Goal: Task Accomplishment & Management: Manage account settings

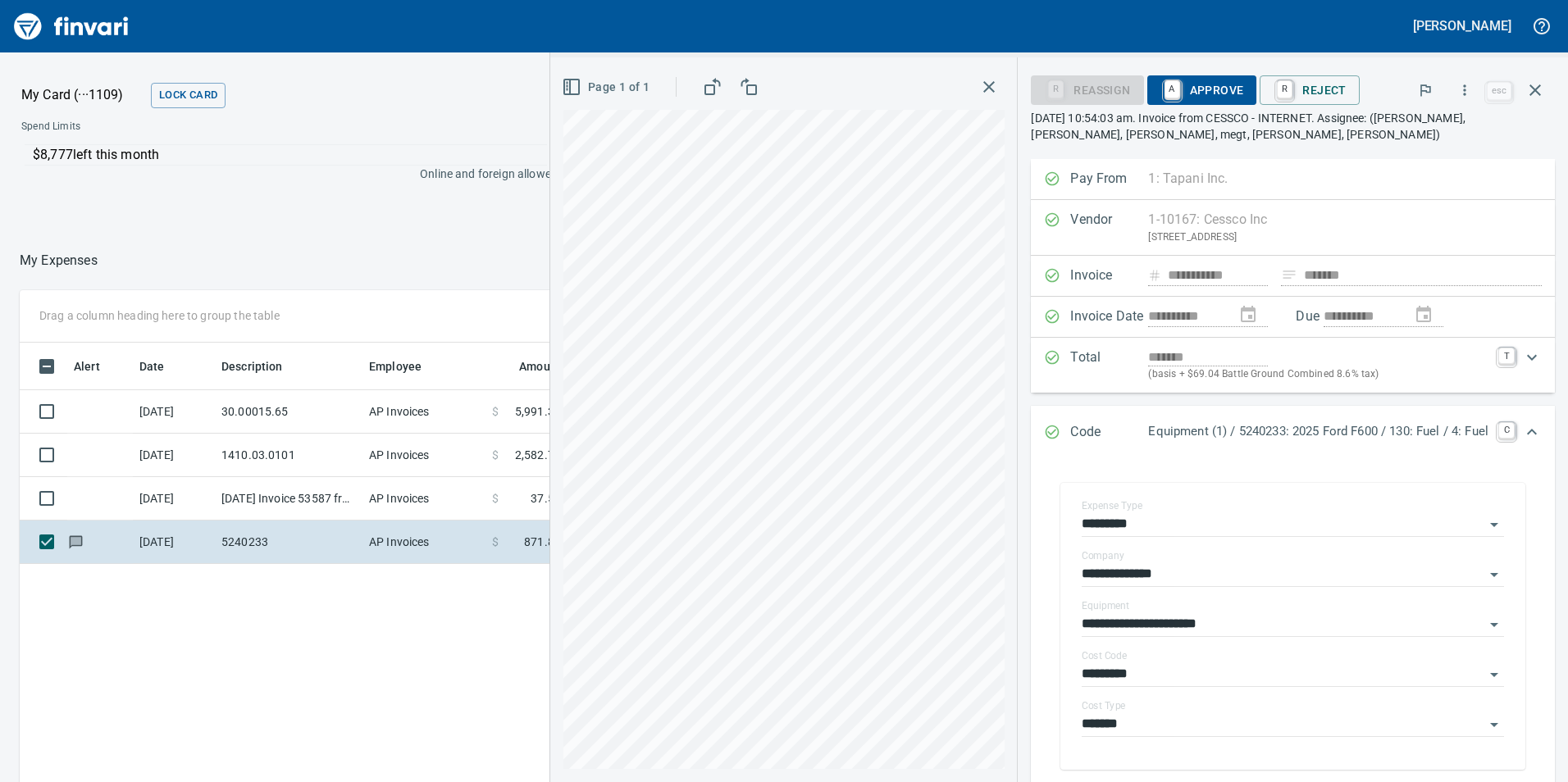
scroll to position [164, 0]
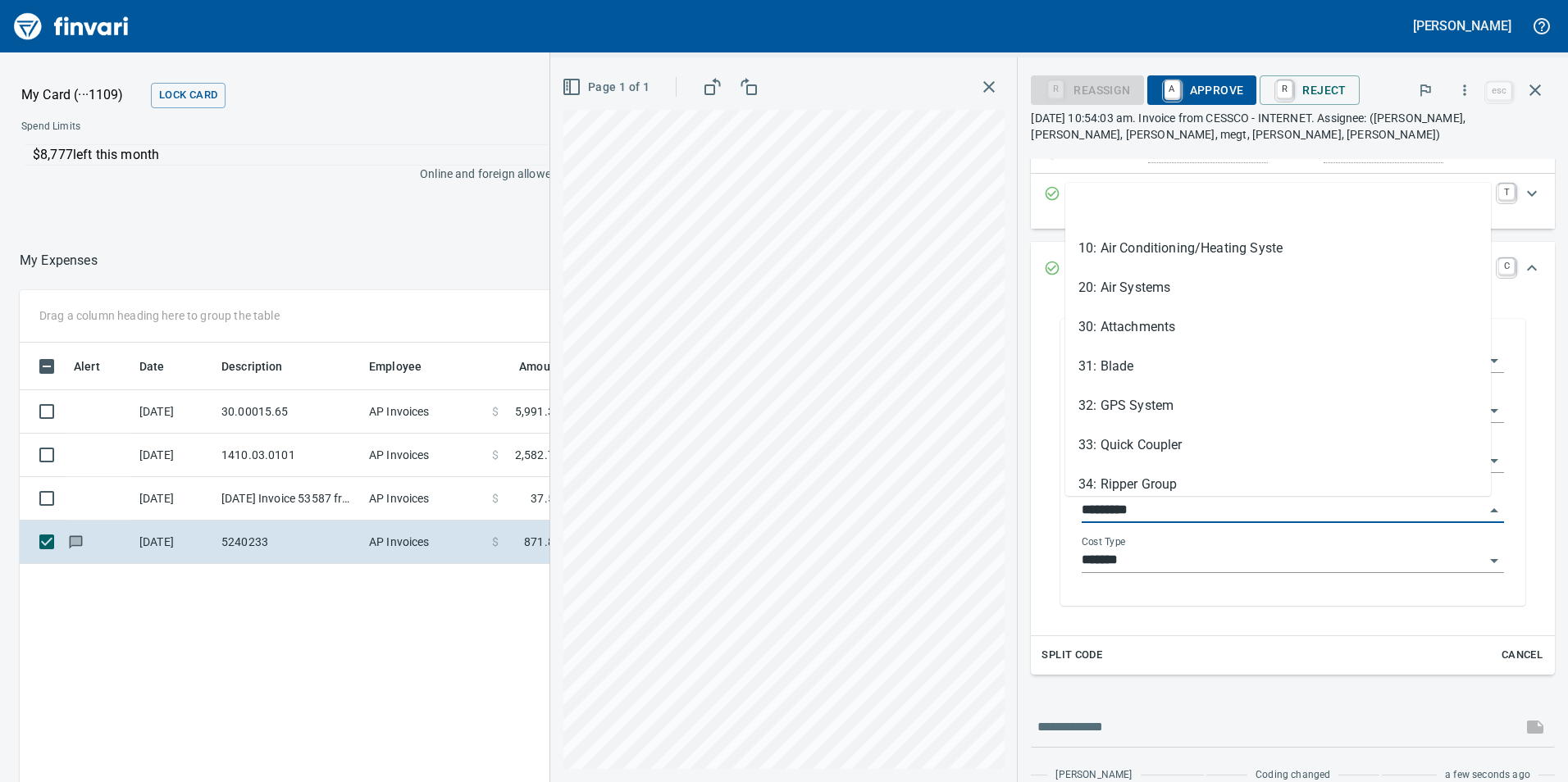
click at [1158, 507] on input "*********" at bounding box center [1282, 510] width 403 height 23
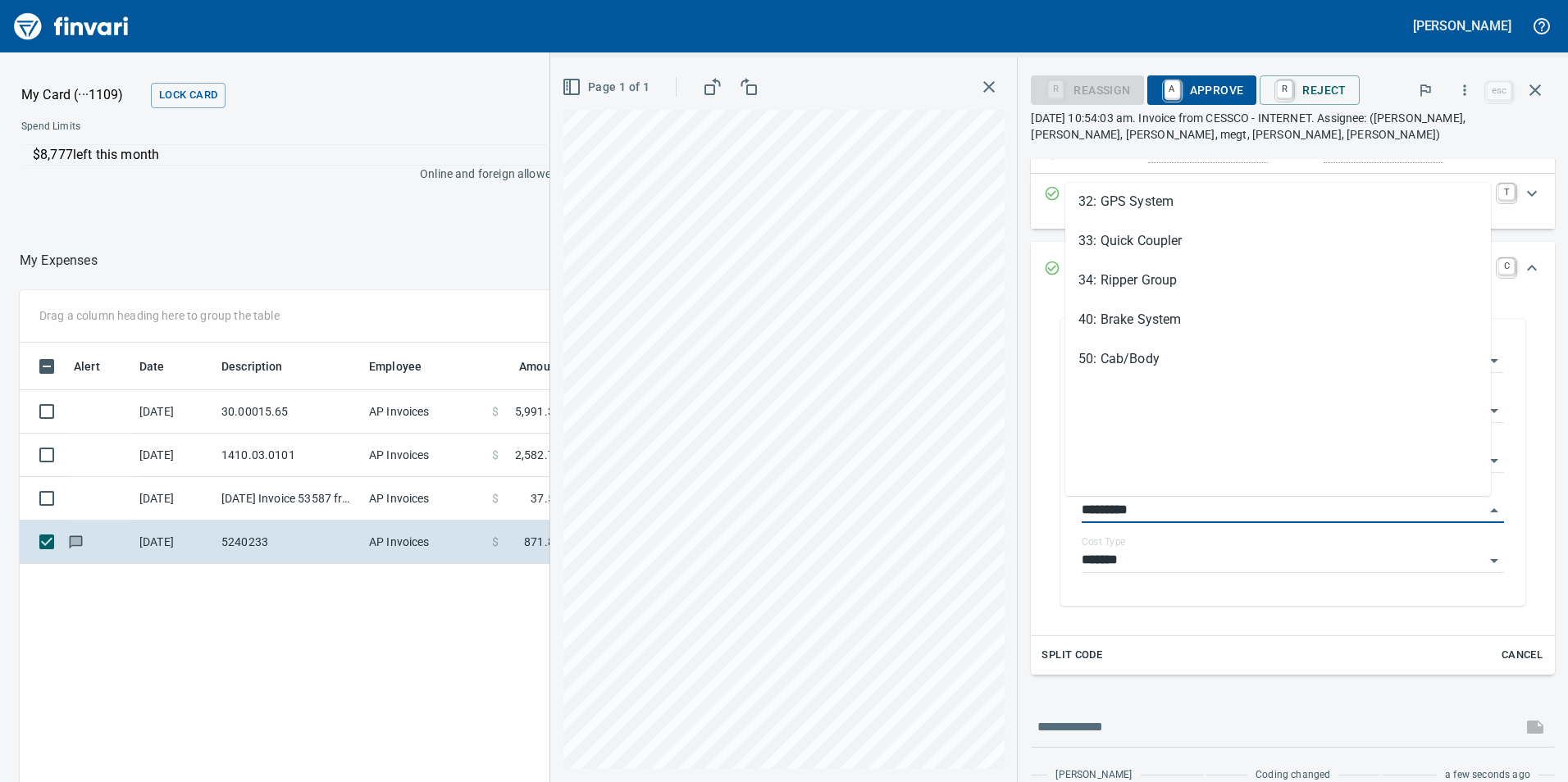
scroll to position [0, 0]
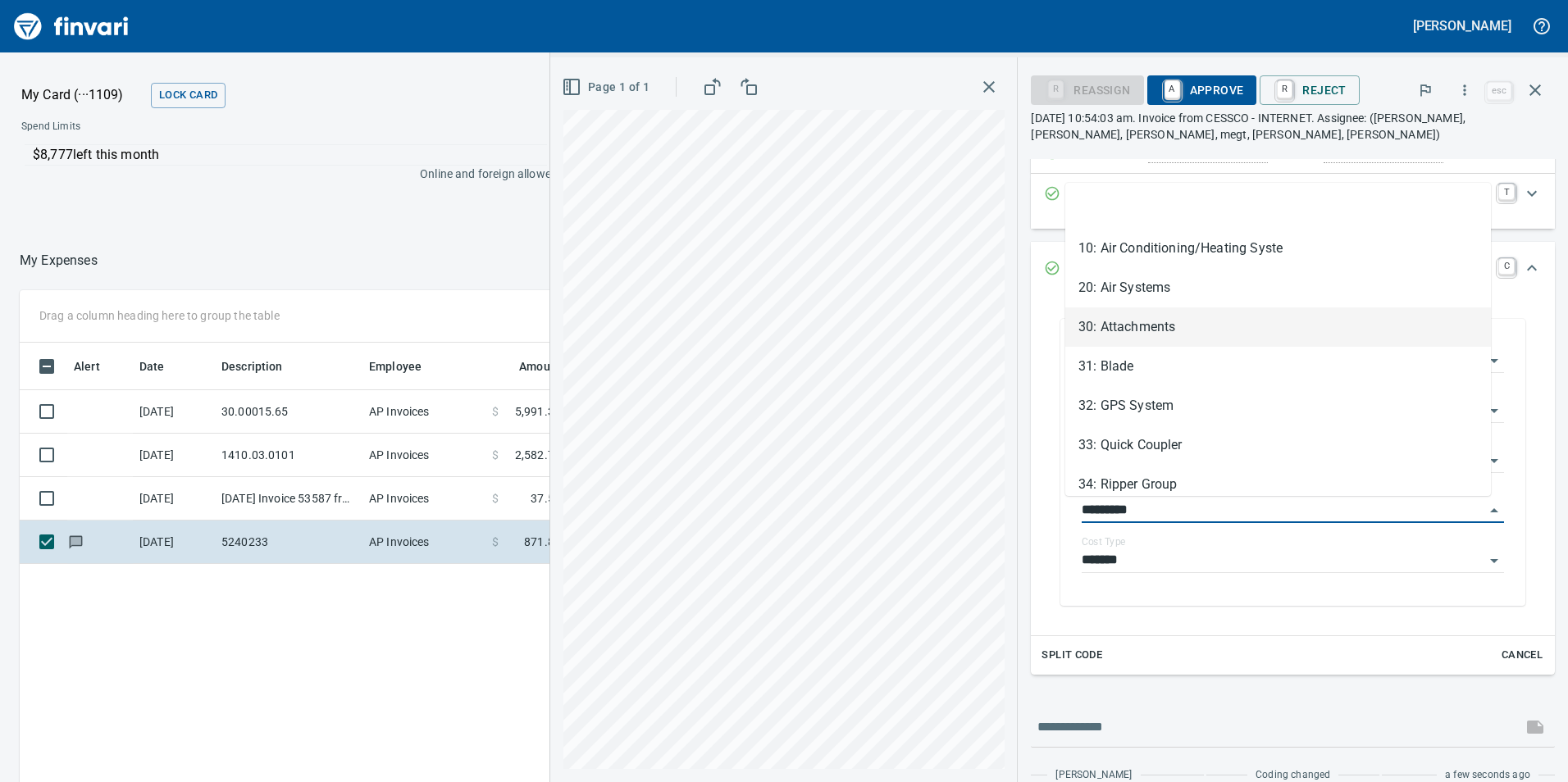
click at [1167, 337] on li "30: Attachments" at bounding box center [1278, 327] width 425 height 40
type input "**********"
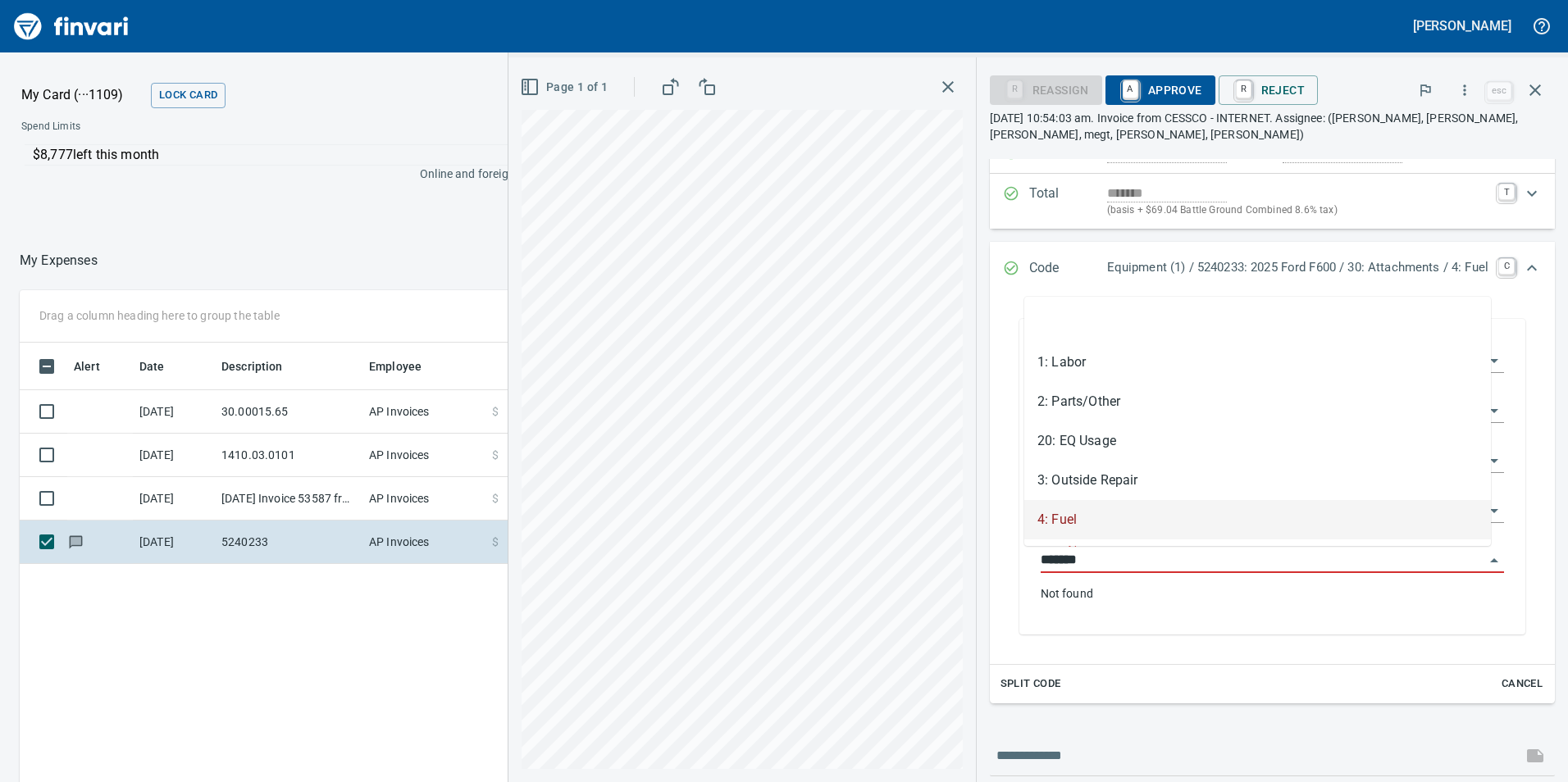
click at [1111, 551] on input "*******" at bounding box center [1263, 560] width 443 height 23
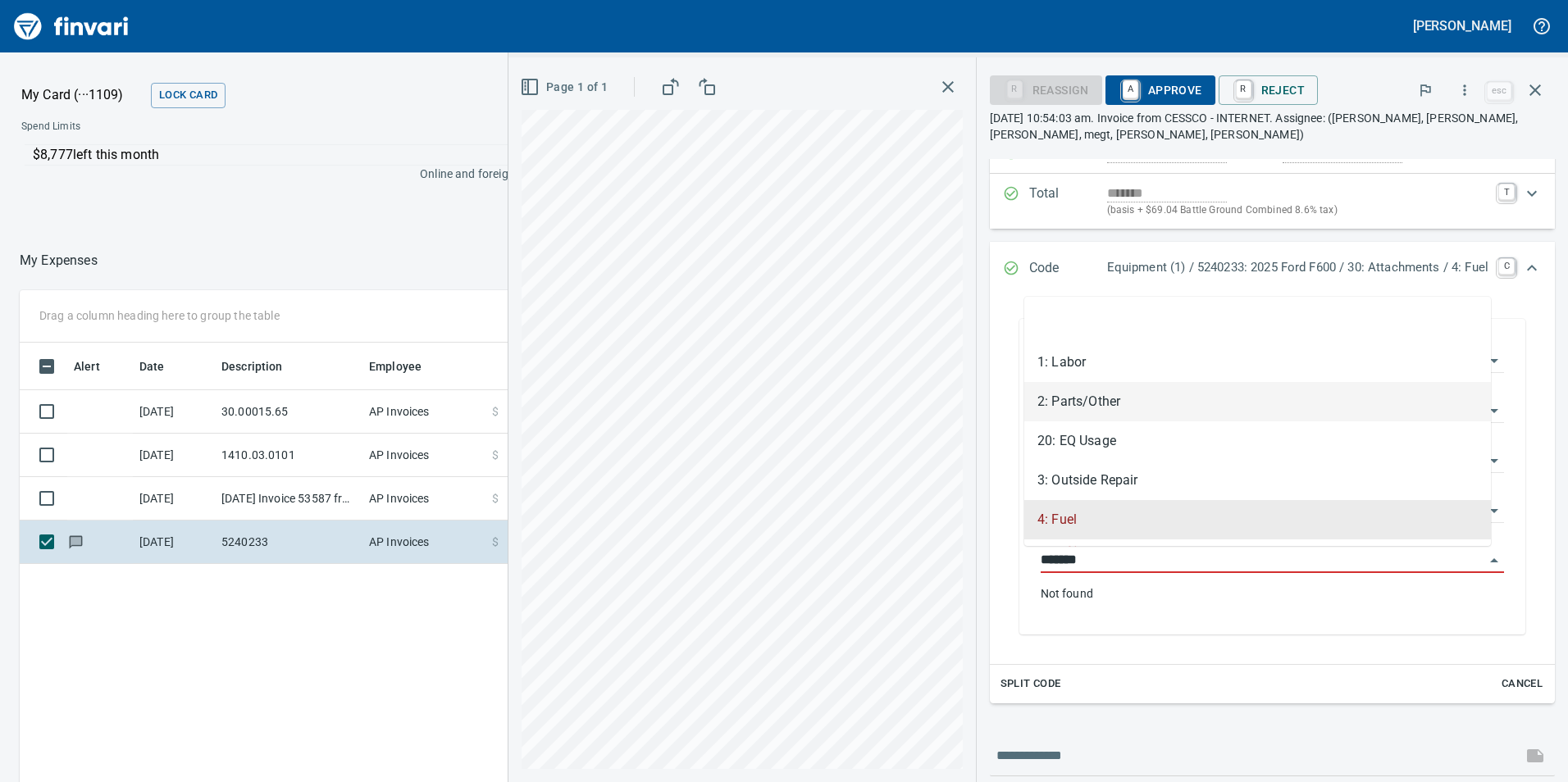
click at [1131, 406] on li "2: Parts/Other" at bounding box center [1258, 402] width 467 height 40
type input "**********"
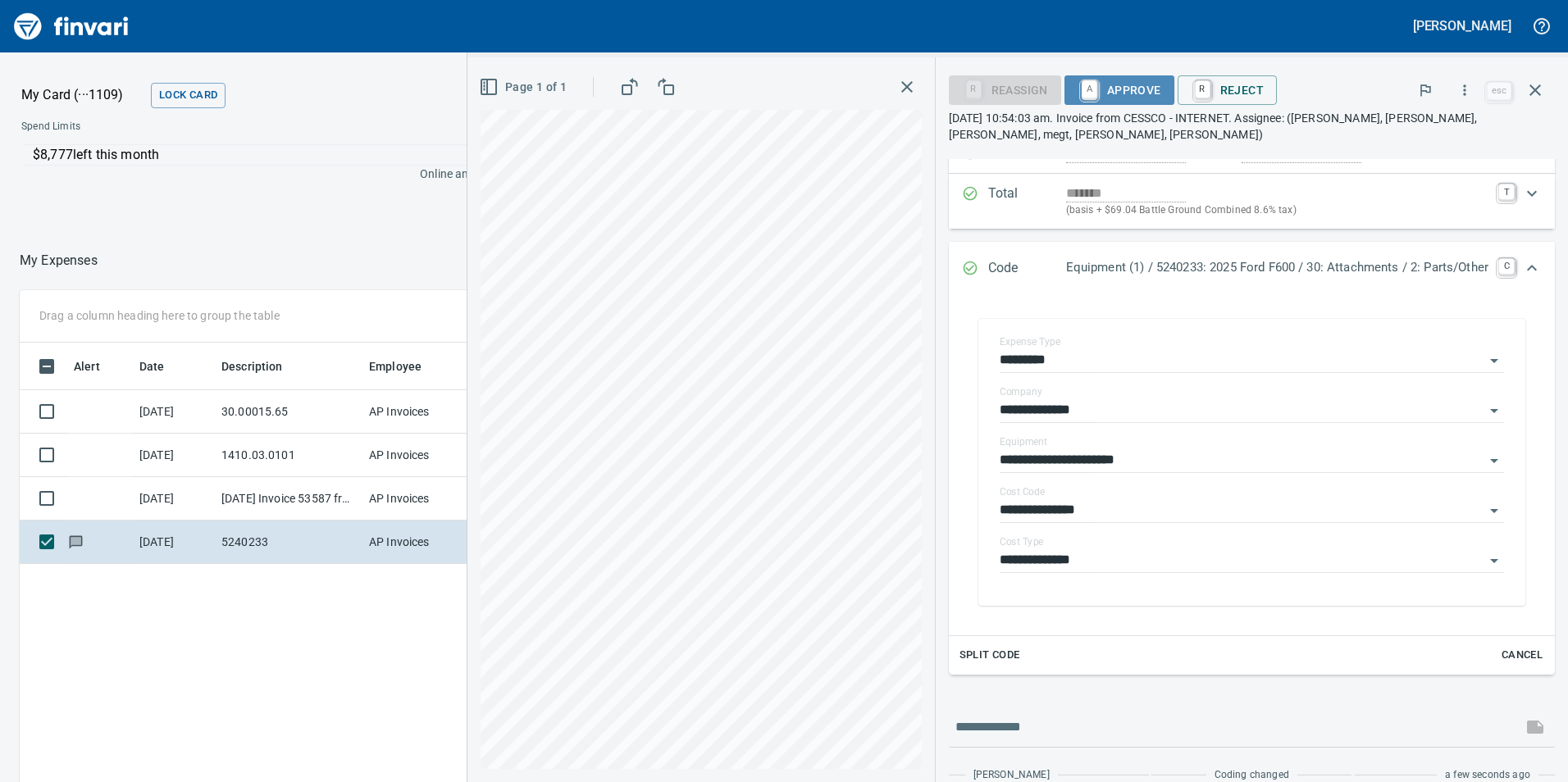
click at [1114, 97] on span "A Approve" at bounding box center [1119, 90] width 84 height 28
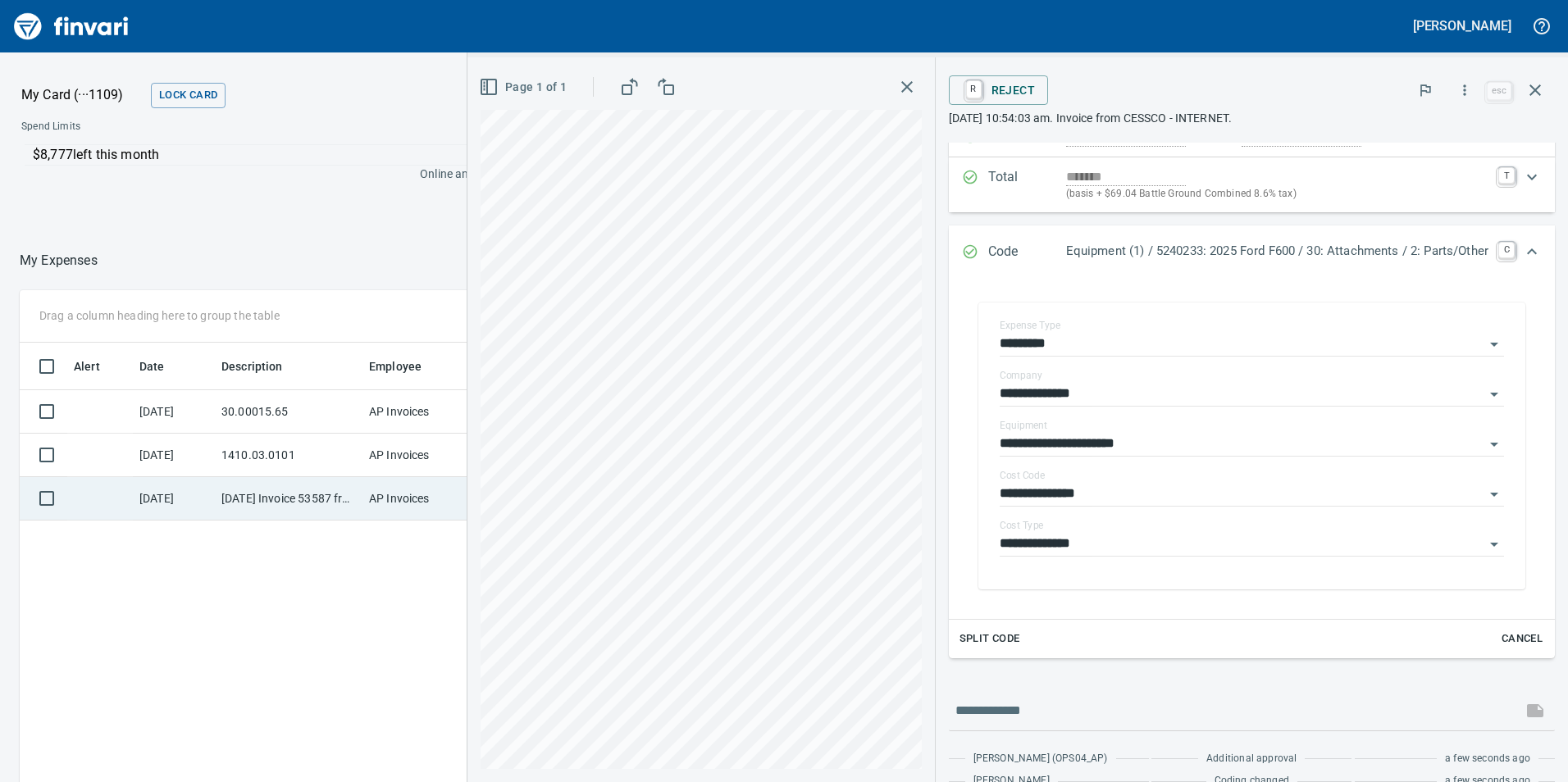
click at [280, 498] on td "[DATE] Invoice 53587 from Van-port Rigging Inc (1-11072)" at bounding box center [288, 499] width 148 height 43
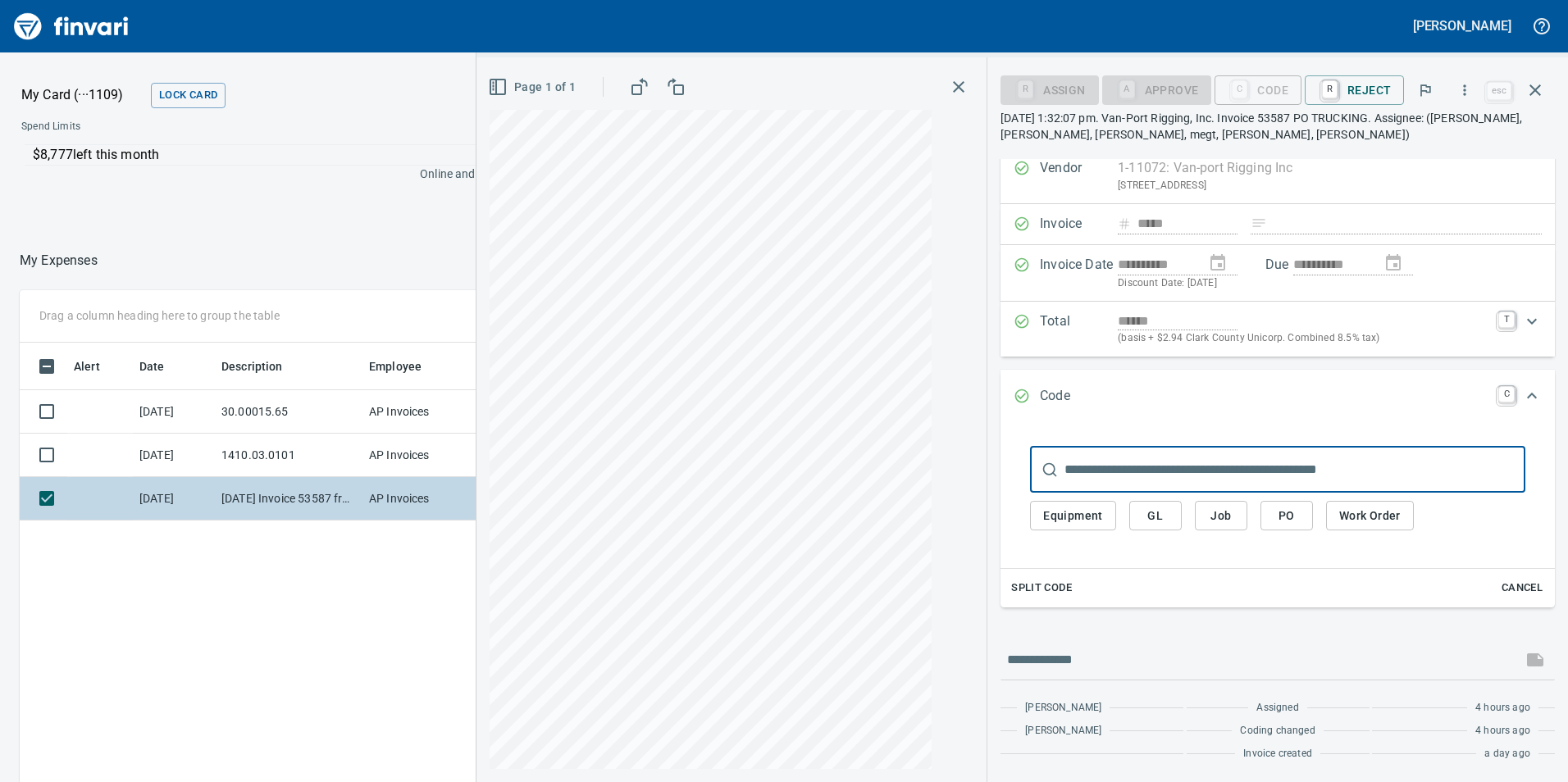
scroll to position [35, 0]
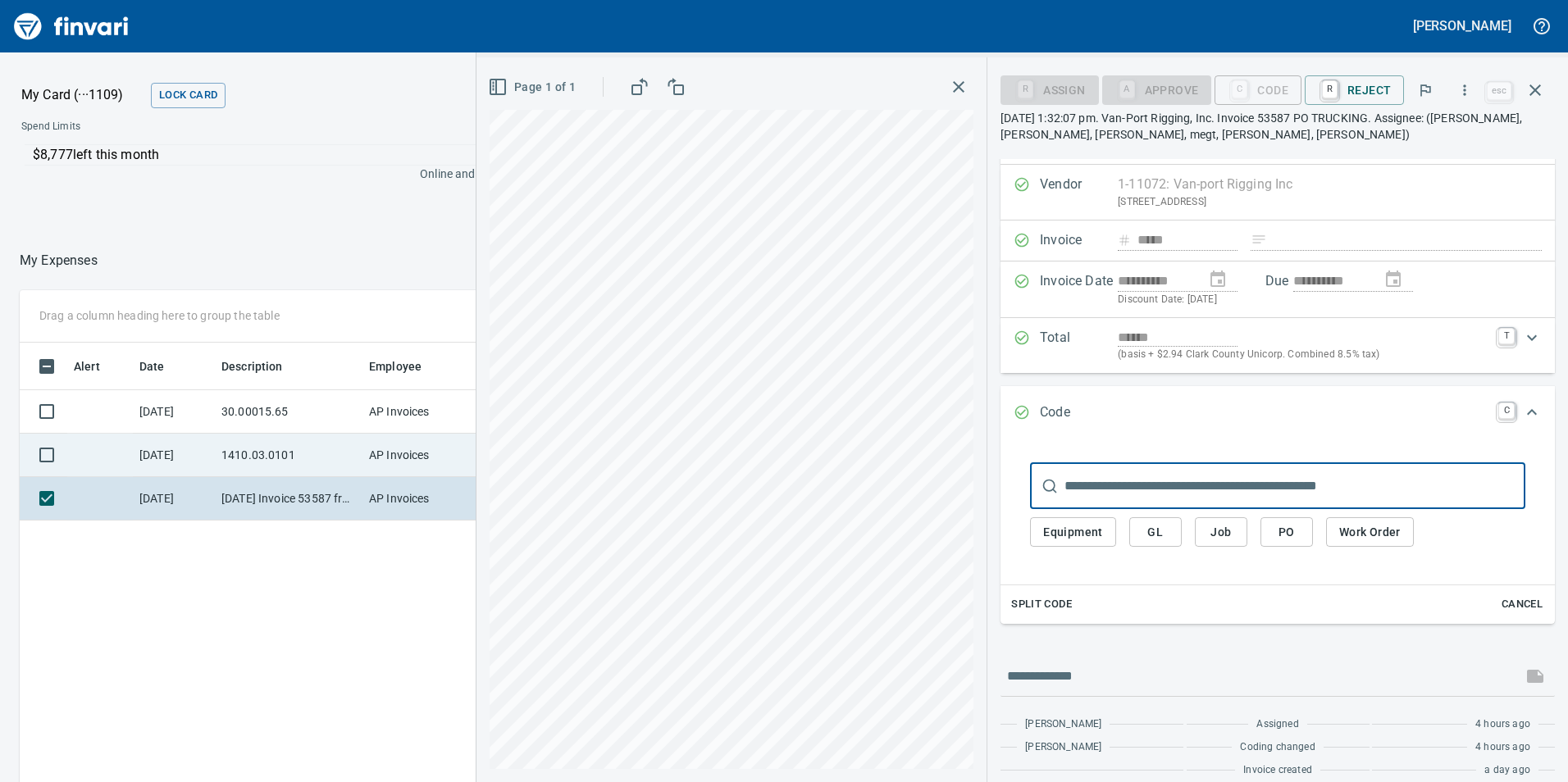
click at [312, 441] on td "1410.03.0101" at bounding box center [288, 455] width 148 height 43
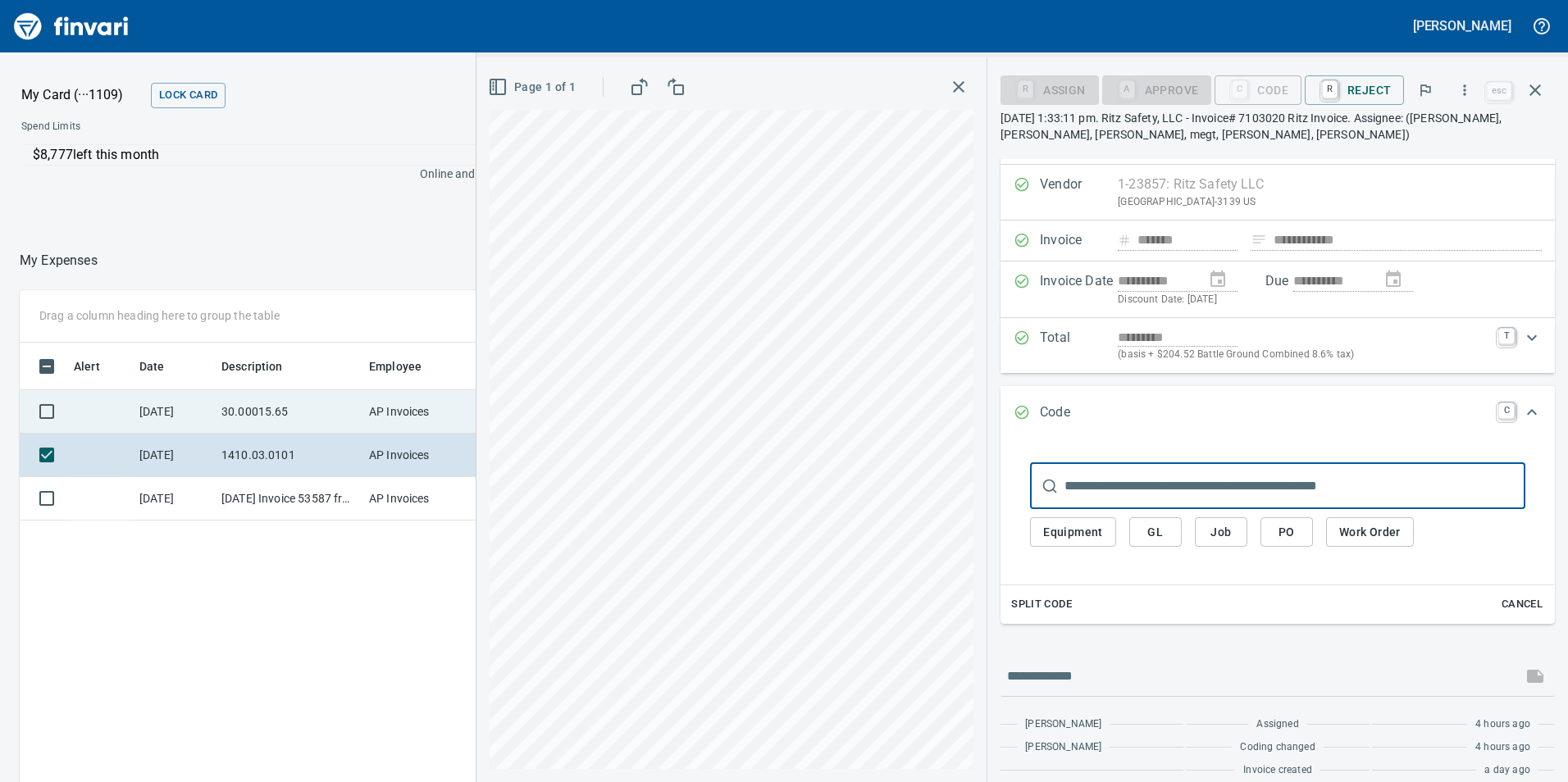
click at [318, 405] on td "30.00015.65" at bounding box center [288, 412] width 148 height 43
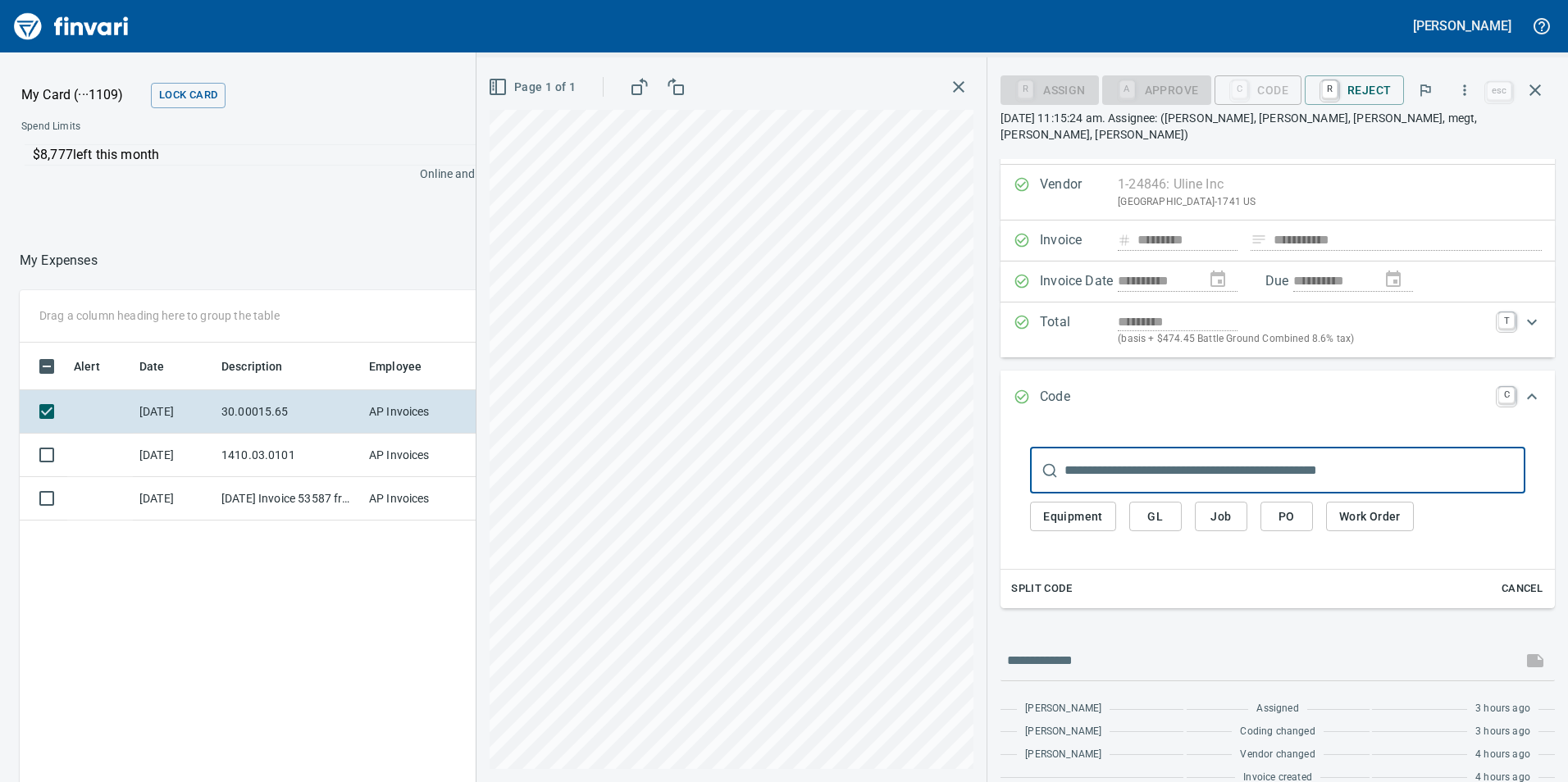
click at [1162, 506] on span "GL" at bounding box center [1155, 516] width 26 height 21
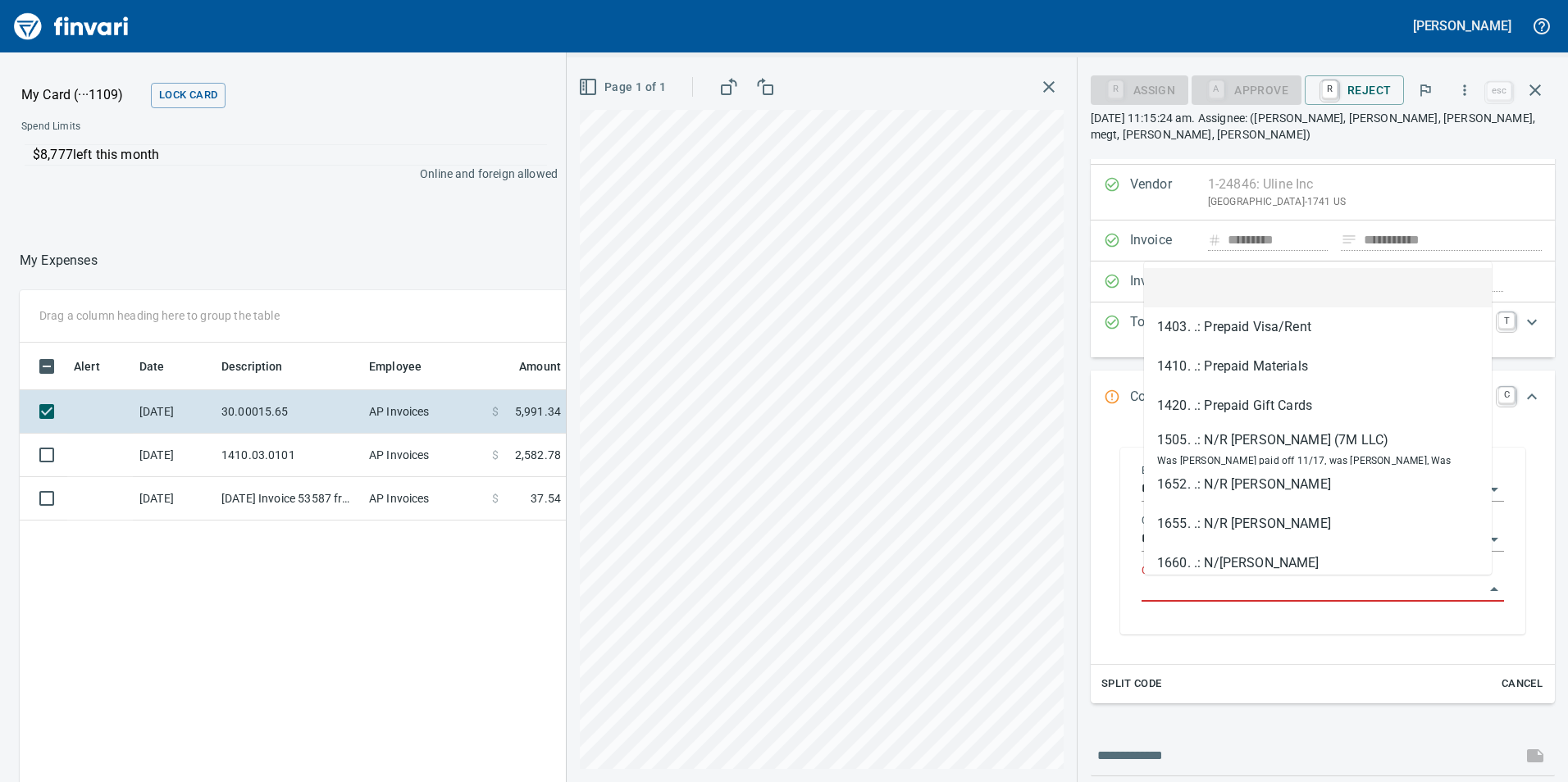
click at [1206, 588] on input "GL Account" at bounding box center [1313, 589] width 342 height 23
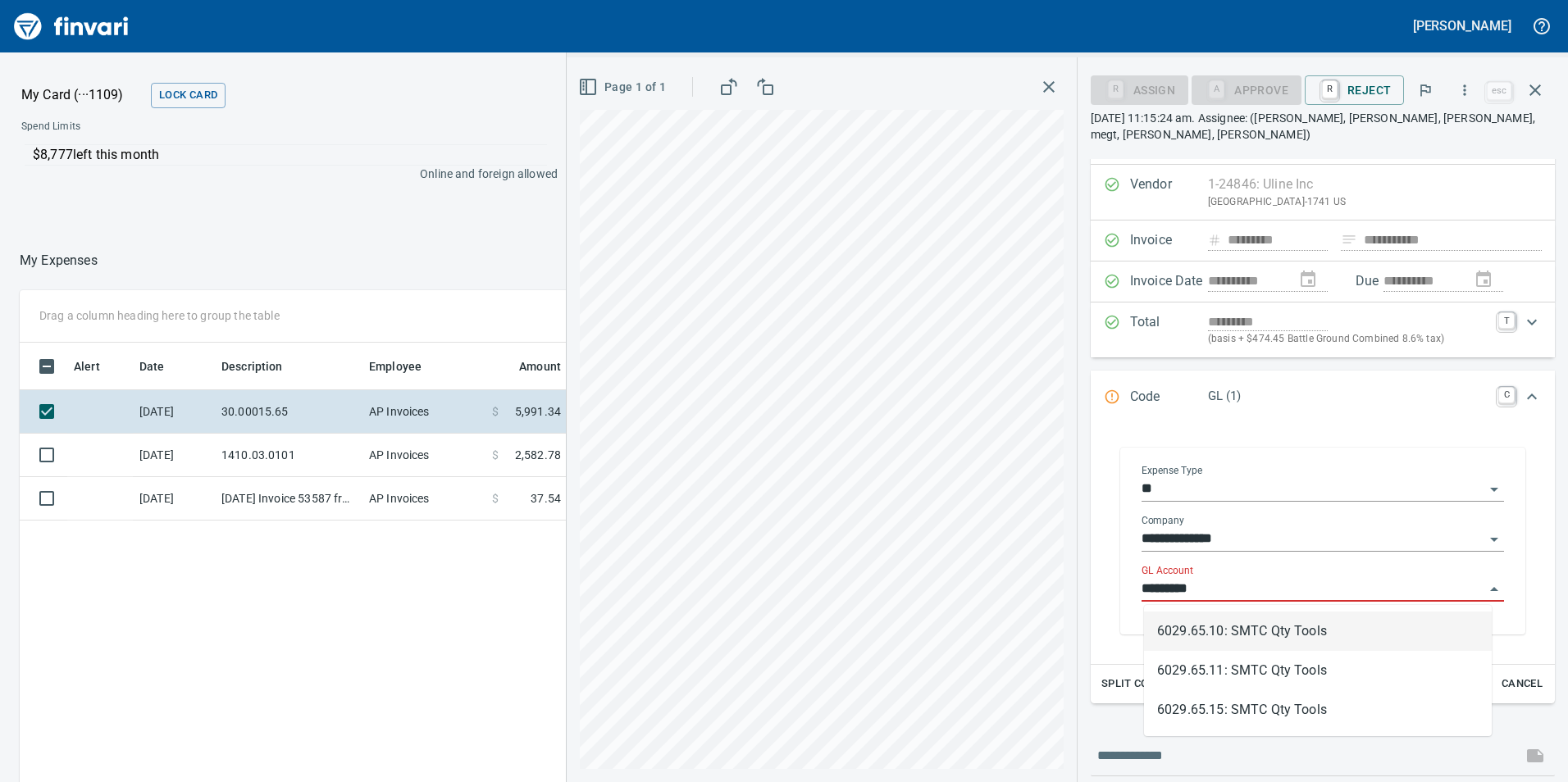
scroll to position [589, 1094]
click at [1236, 639] on li "6029.65.10: SMTC Qty Tools" at bounding box center [1318, 632] width 348 height 40
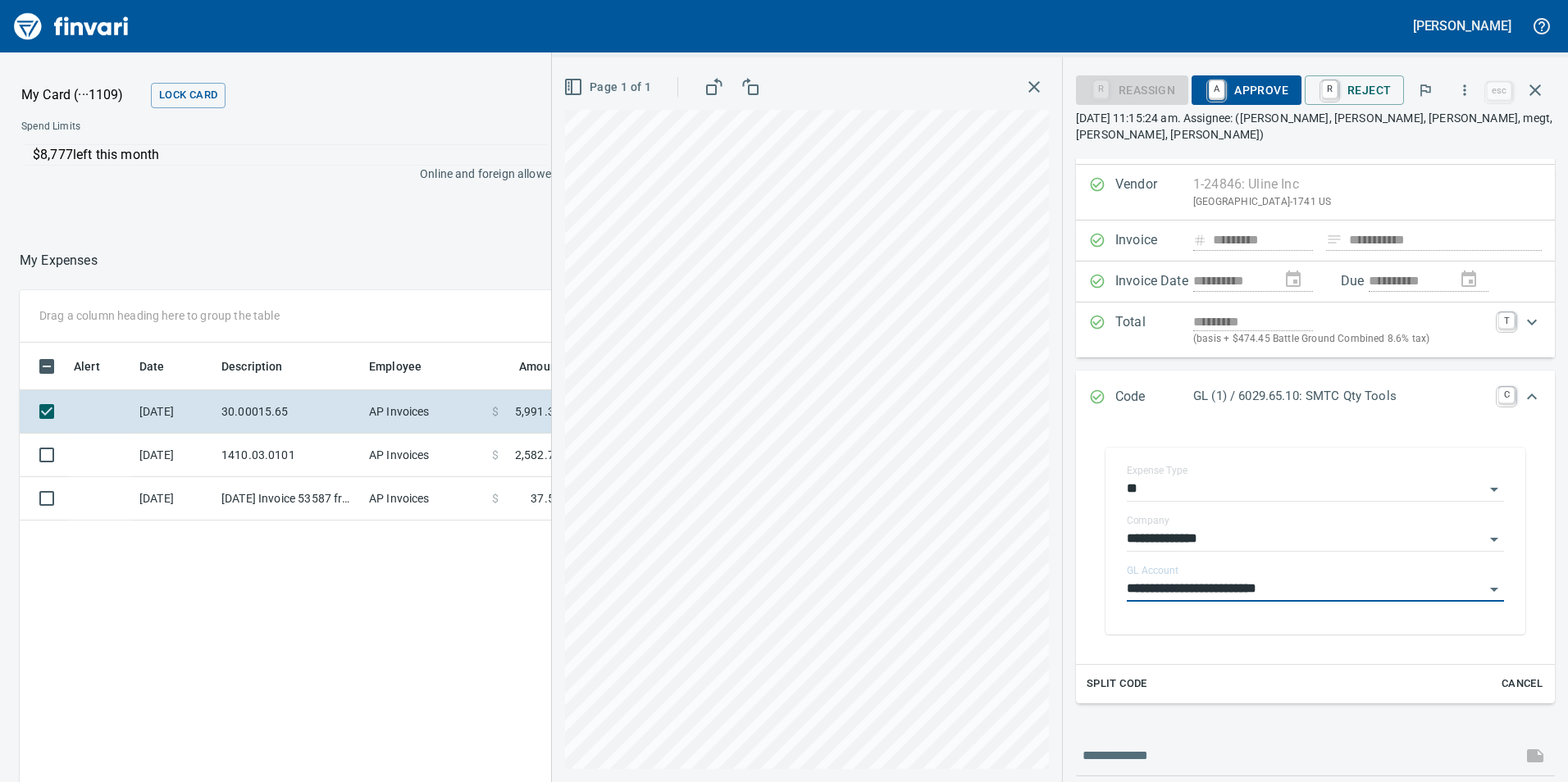
type input "**********"
click at [1270, 95] on span "A Approve" at bounding box center [1246, 90] width 84 height 28
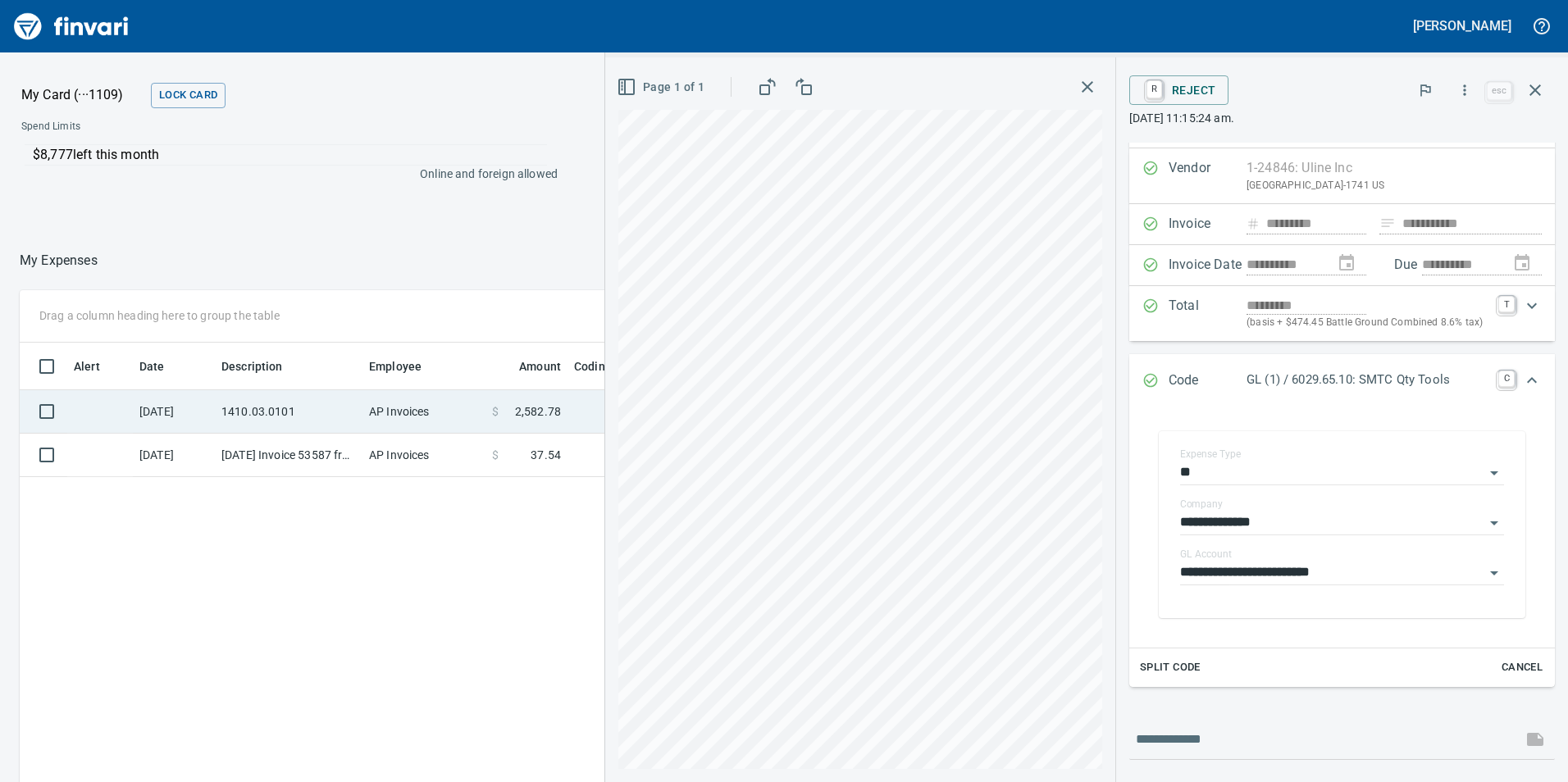
click at [346, 423] on td "1410.03.0101" at bounding box center [288, 412] width 148 height 43
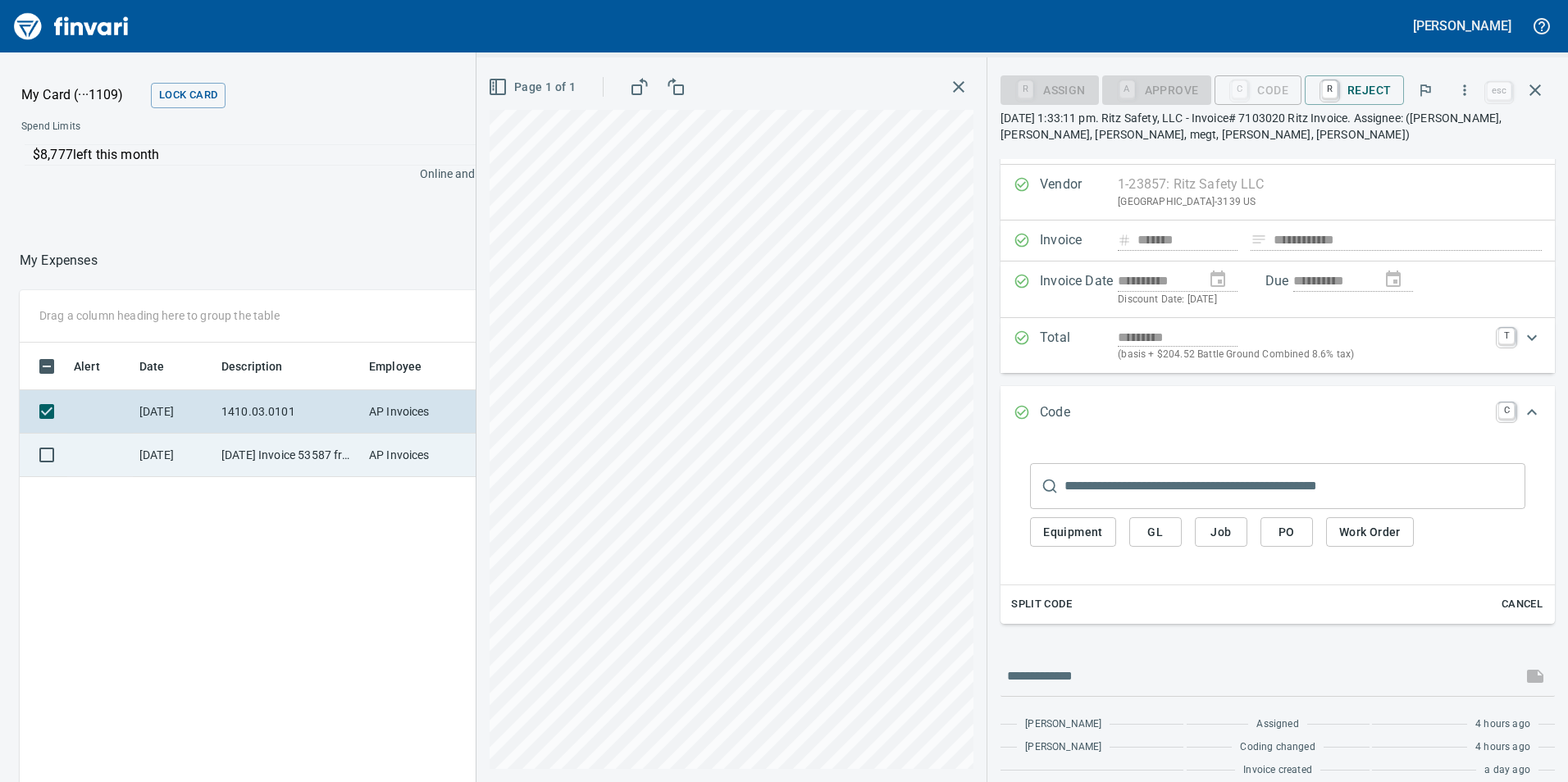
click at [355, 468] on td "[DATE] Invoice 53587 from Van-port Rigging Inc (1-11072)" at bounding box center [288, 455] width 148 height 43
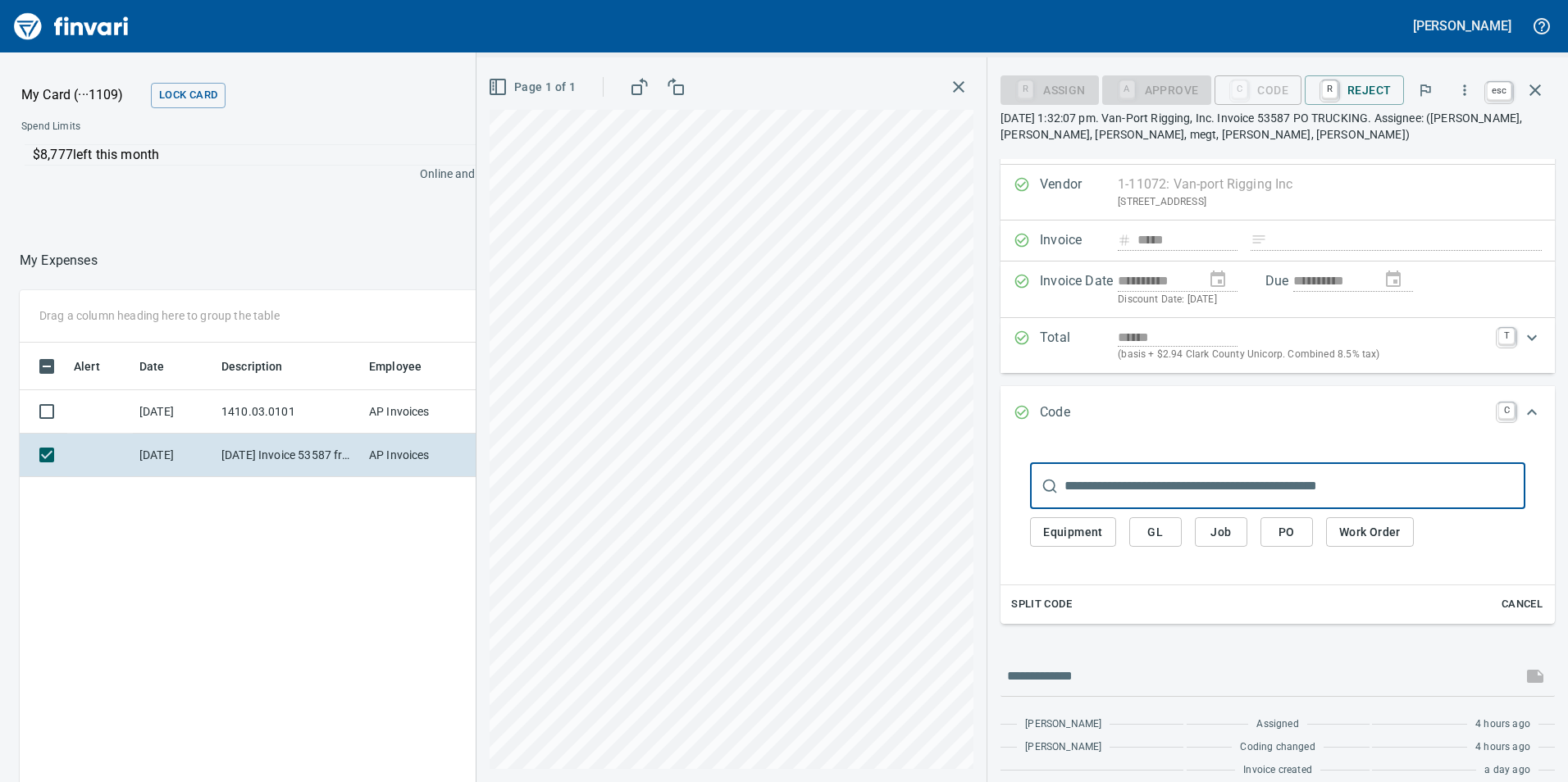
scroll to position [589, 1094]
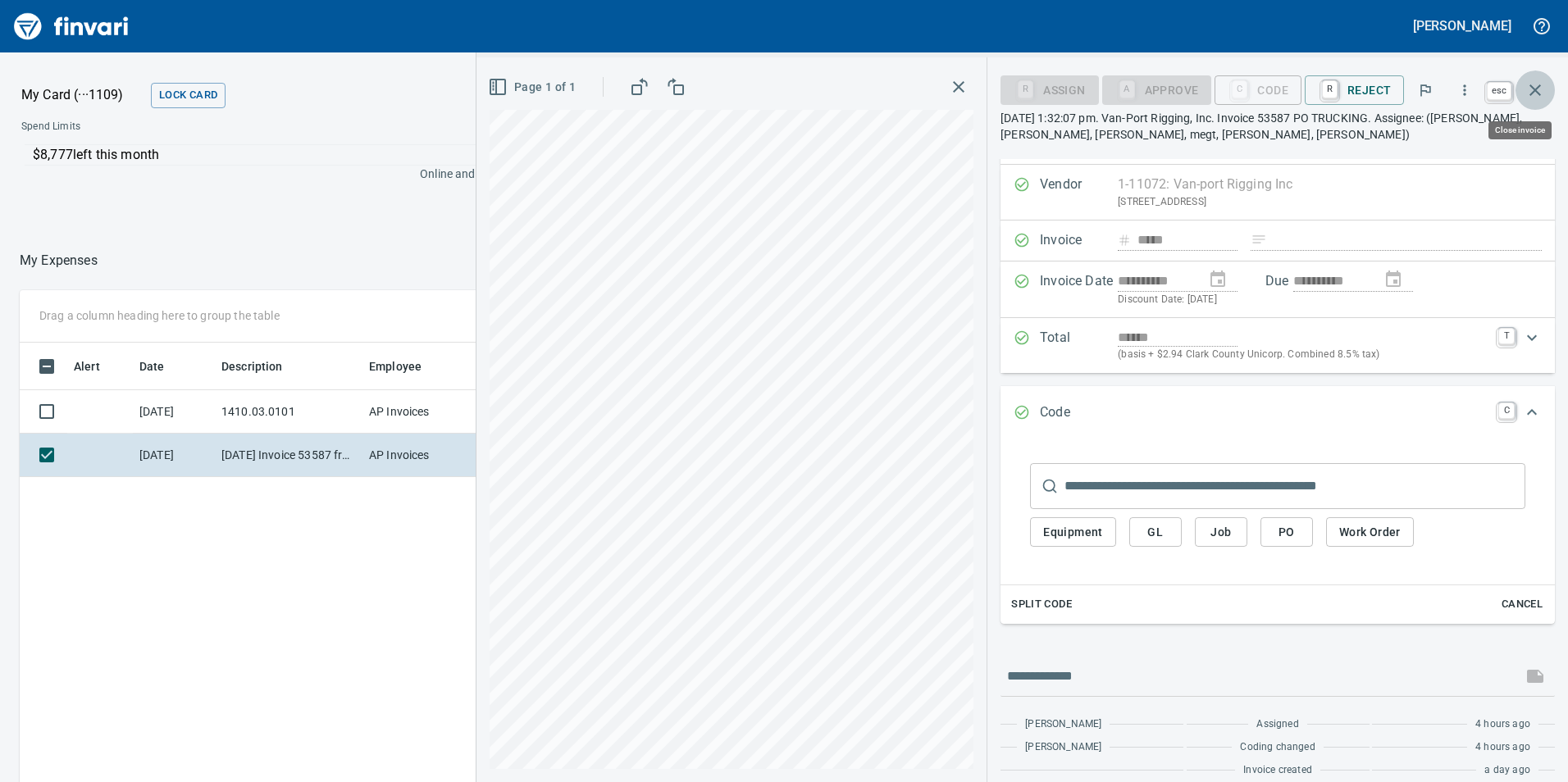
click at [1539, 81] on icon "button" at bounding box center [1536, 90] width 20 height 20
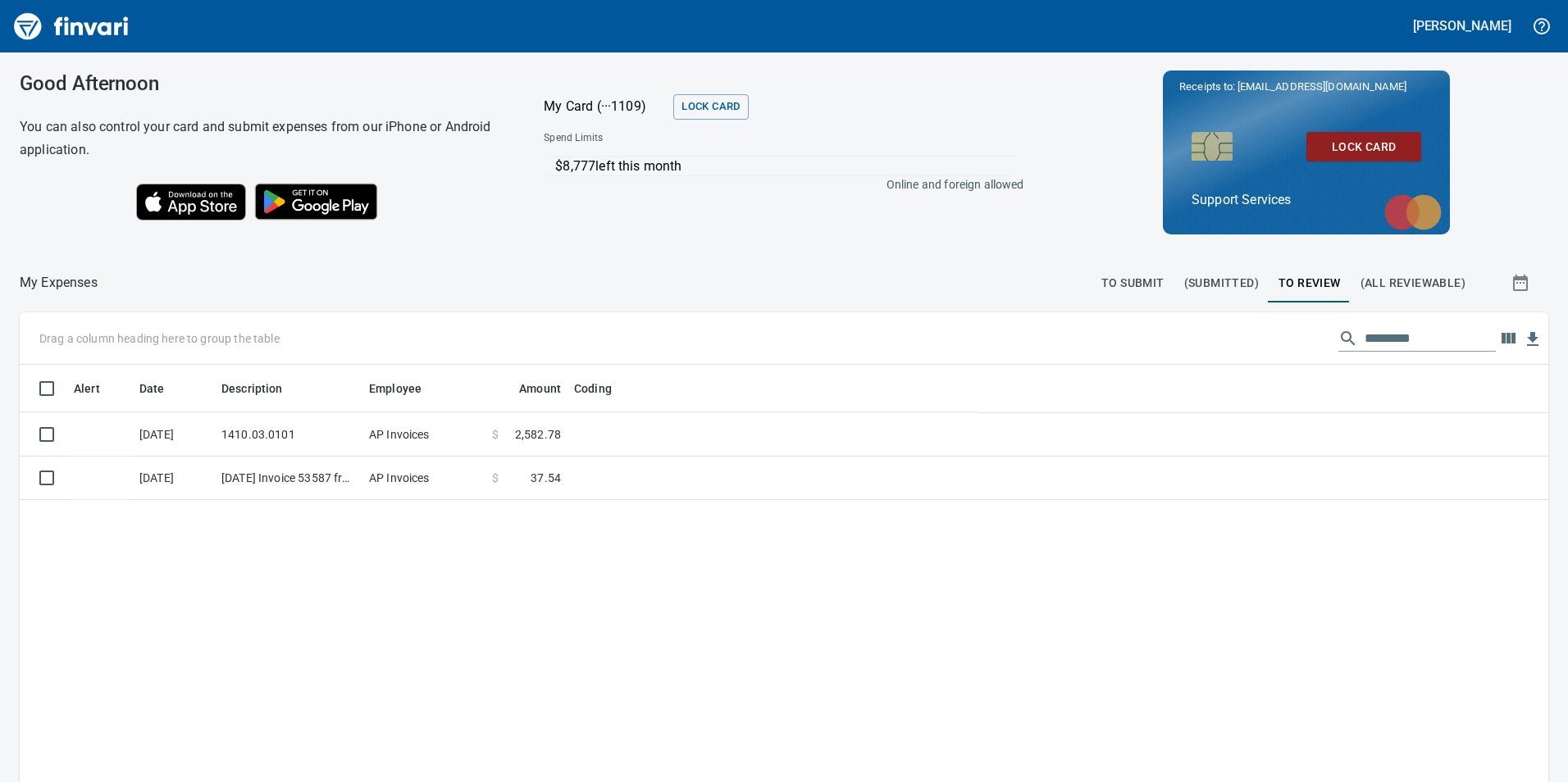
scroll to position [589, 1500]
click at [1132, 287] on div "Good Afternoon You can also control your card and submit expenses from our iPho…" at bounding box center [784, 417] width 1568 height 730
click at [1126, 293] on span "To Submit" at bounding box center [1133, 283] width 63 height 21
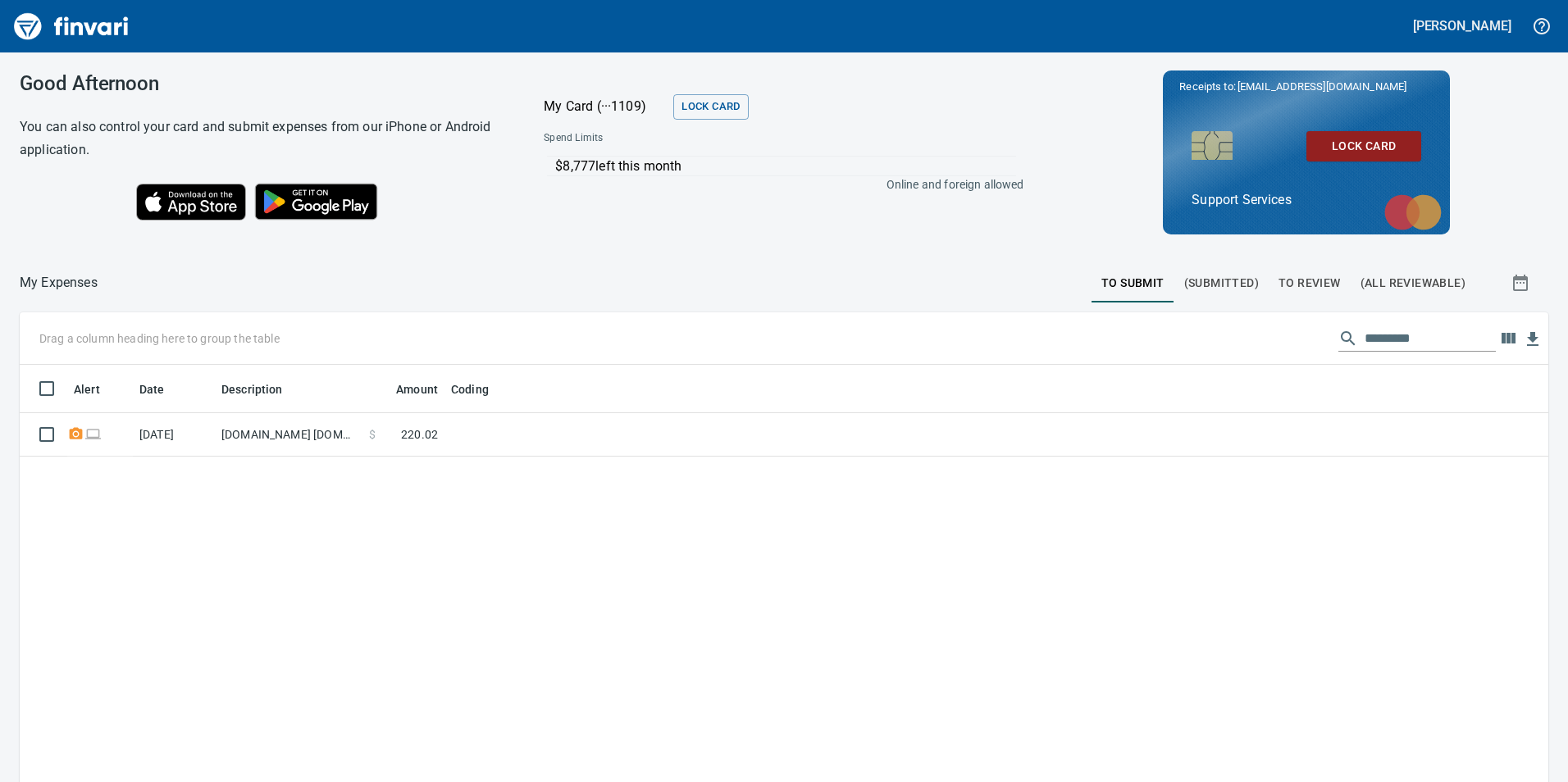
scroll to position [589, 1504]
